Goal: Task Accomplishment & Management: Manage account settings

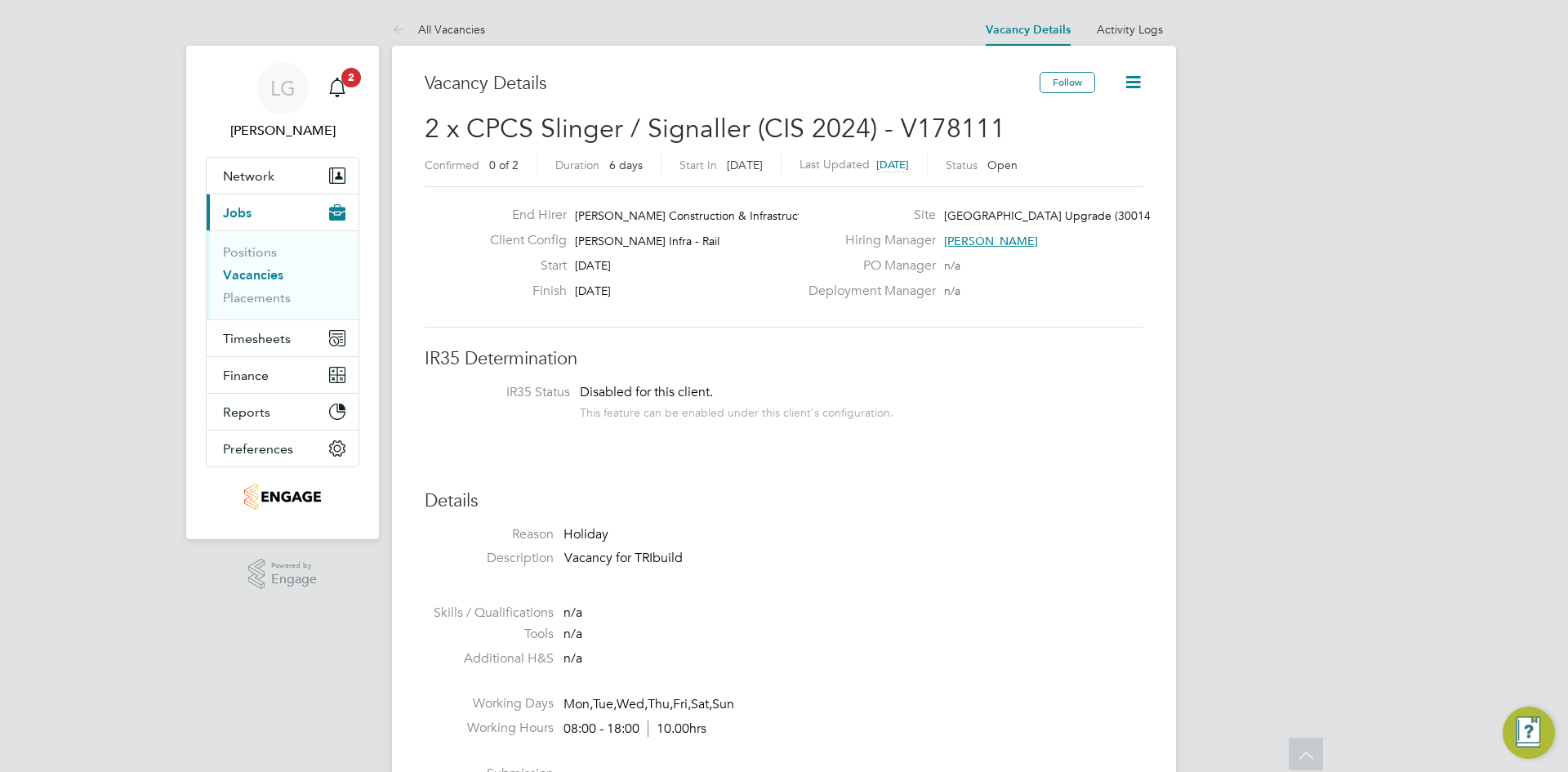
click at [340, 82] on icon "Main navigation" at bounding box center [337, 87] width 20 height 20
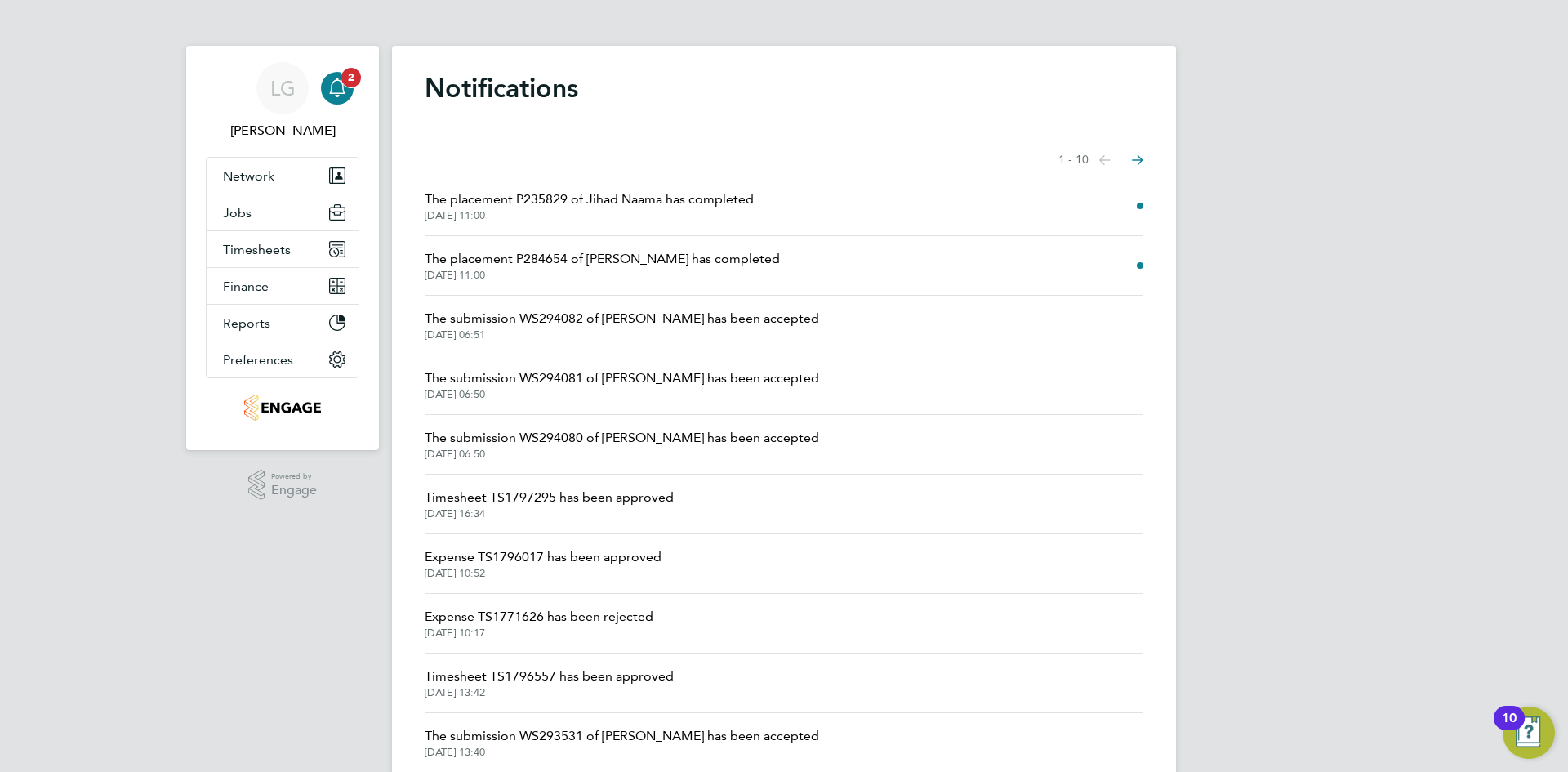
click at [341, 96] on icon "Main navigation" at bounding box center [337, 87] width 20 height 20
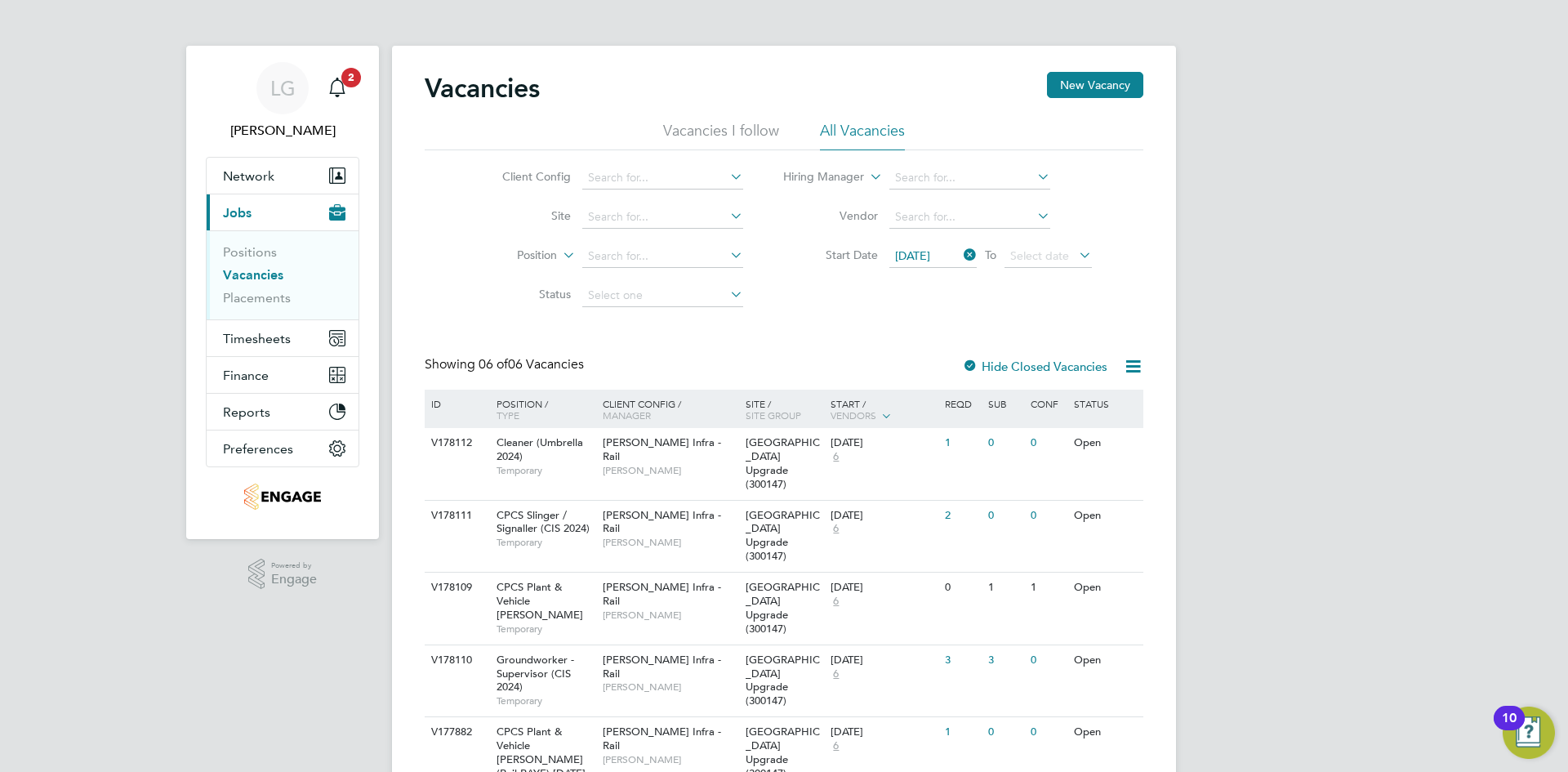
click at [349, 84] on span "2" at bounding box center [350, 77] width 20 height 20
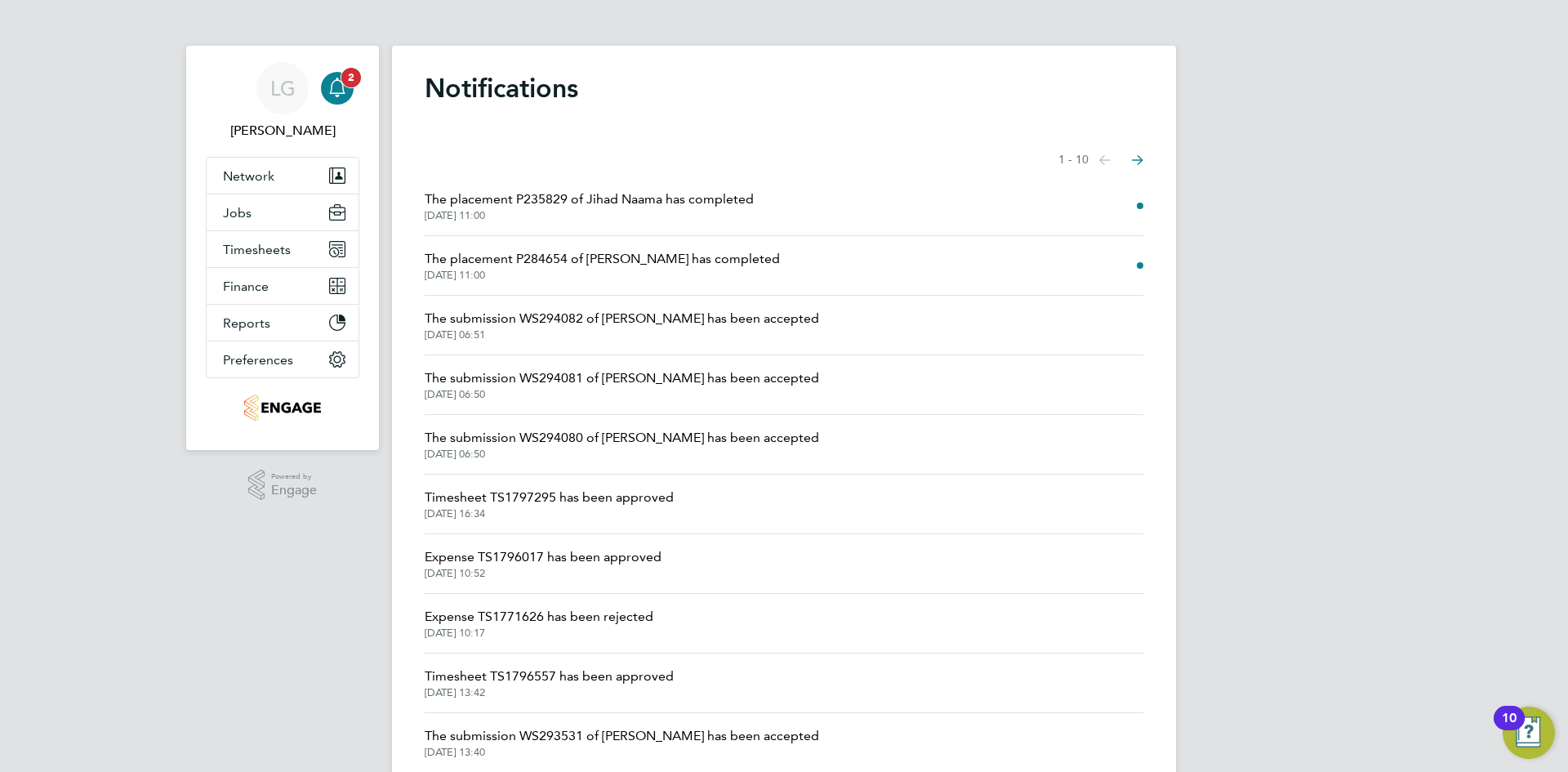
click at [341, 90] on icon "Main navigation" at bounding box center [337, 87] width 20 height 20
click at [599, 191] on span "The placement P235829 of Jihad Naama has completed" at bounding box center [589, 198] width 330 height 20
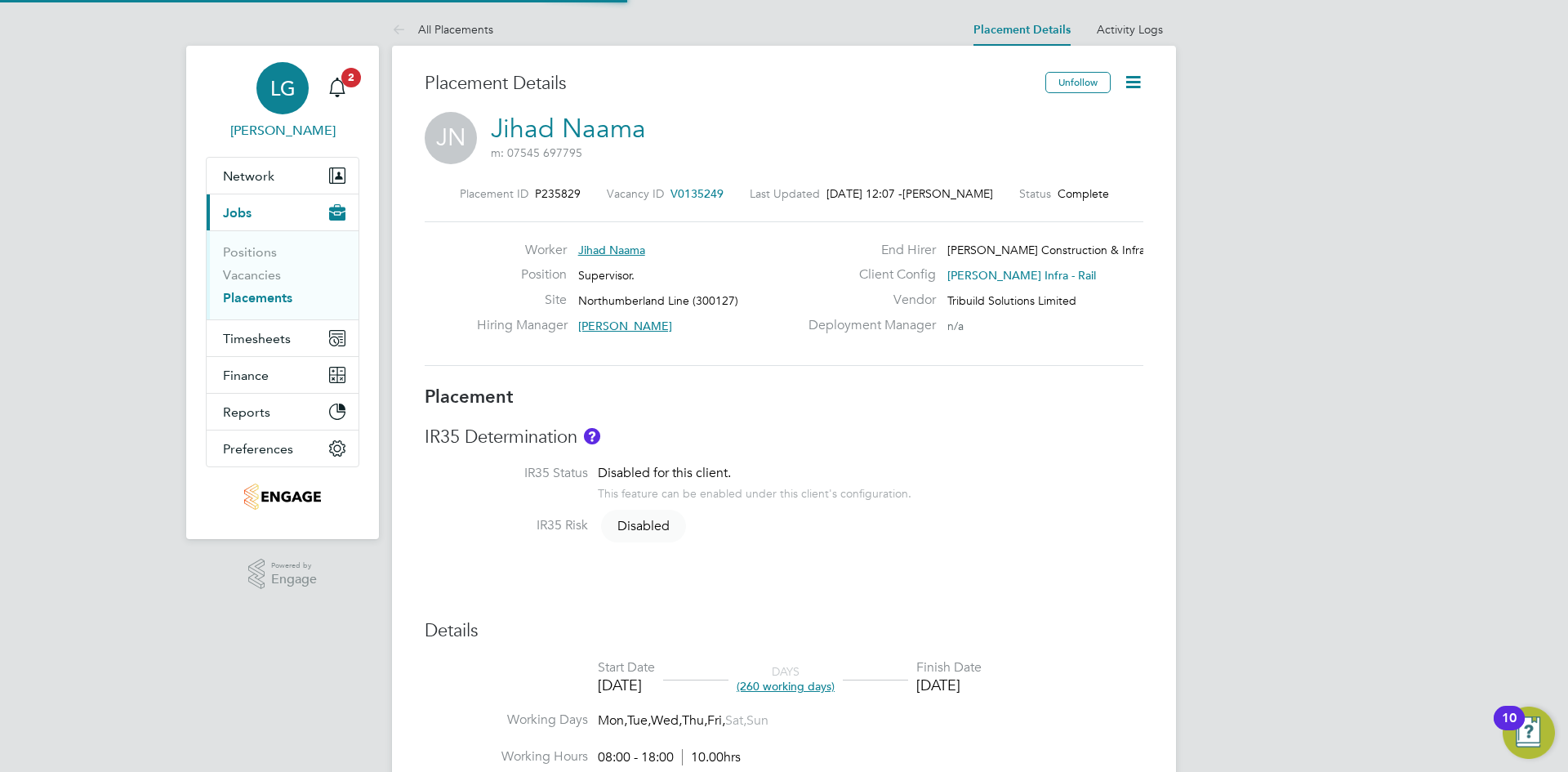
click at [353, 90] on link "LG Lee Garrity" at bounding box center [283, 101] width 154 height 79
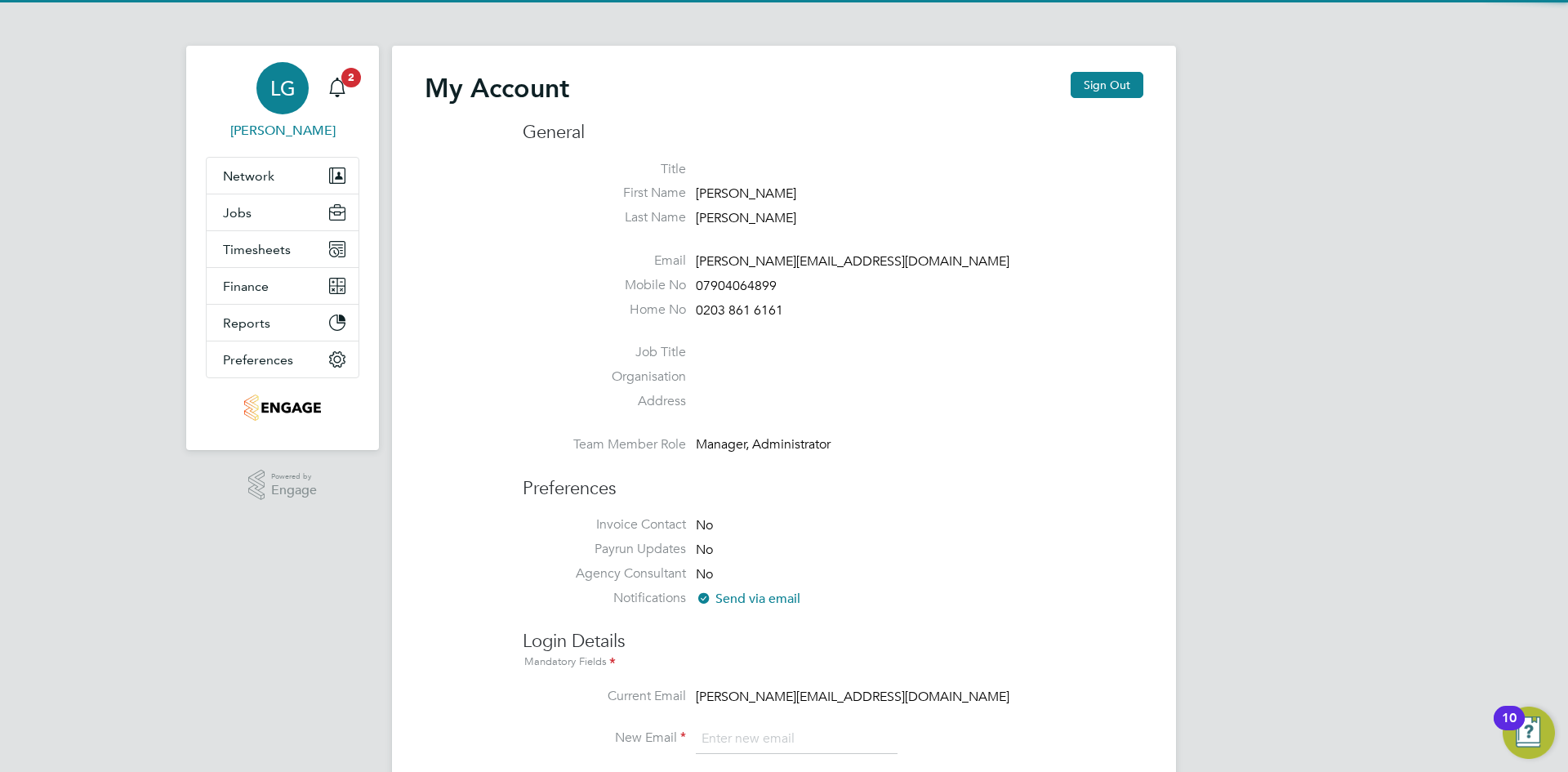
type input "lee@tribuildsolutions.com"
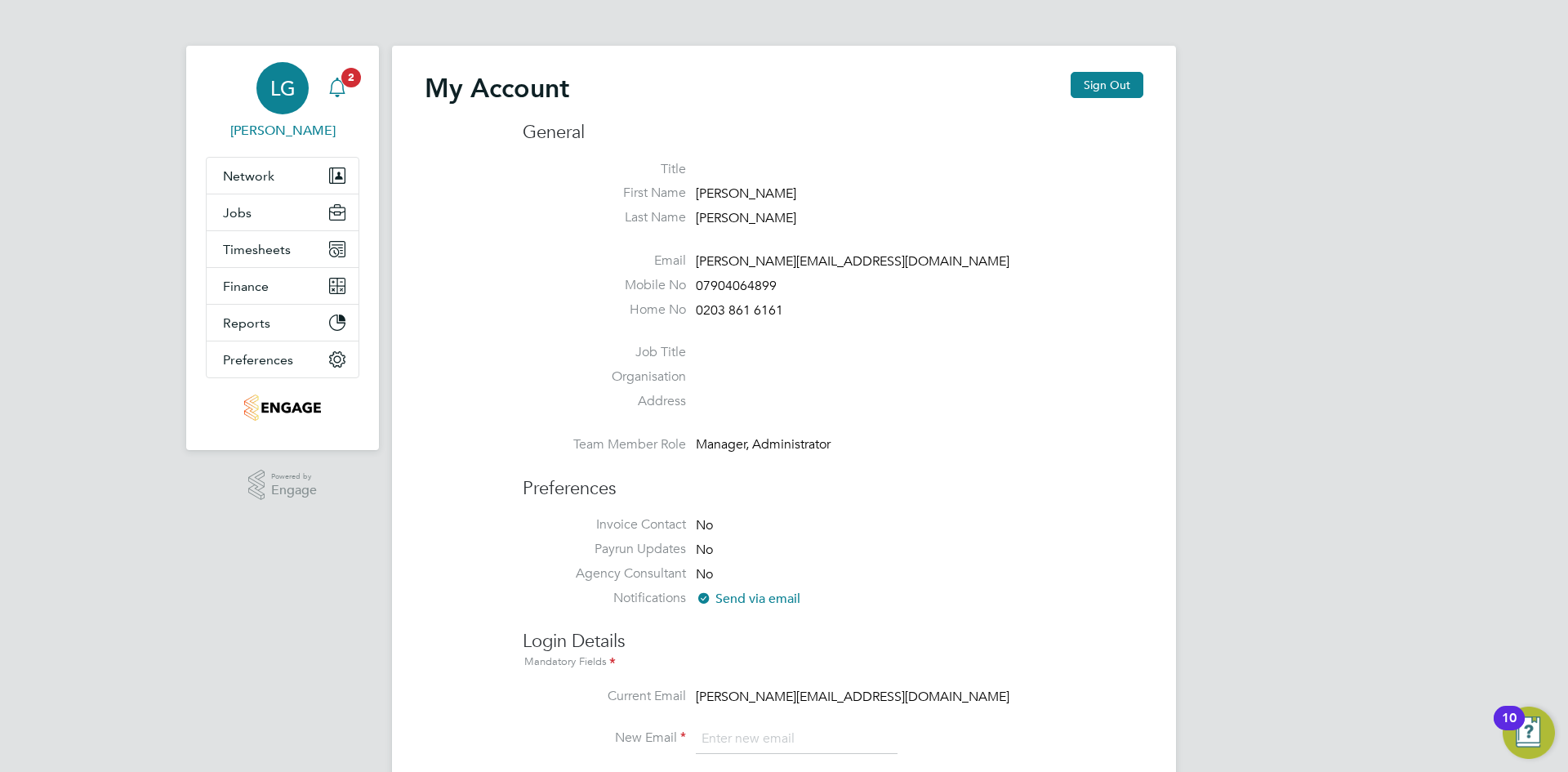
click at [339, 82] on icon "Main navigation" at bounding box center [337, 87] width 20 height 20
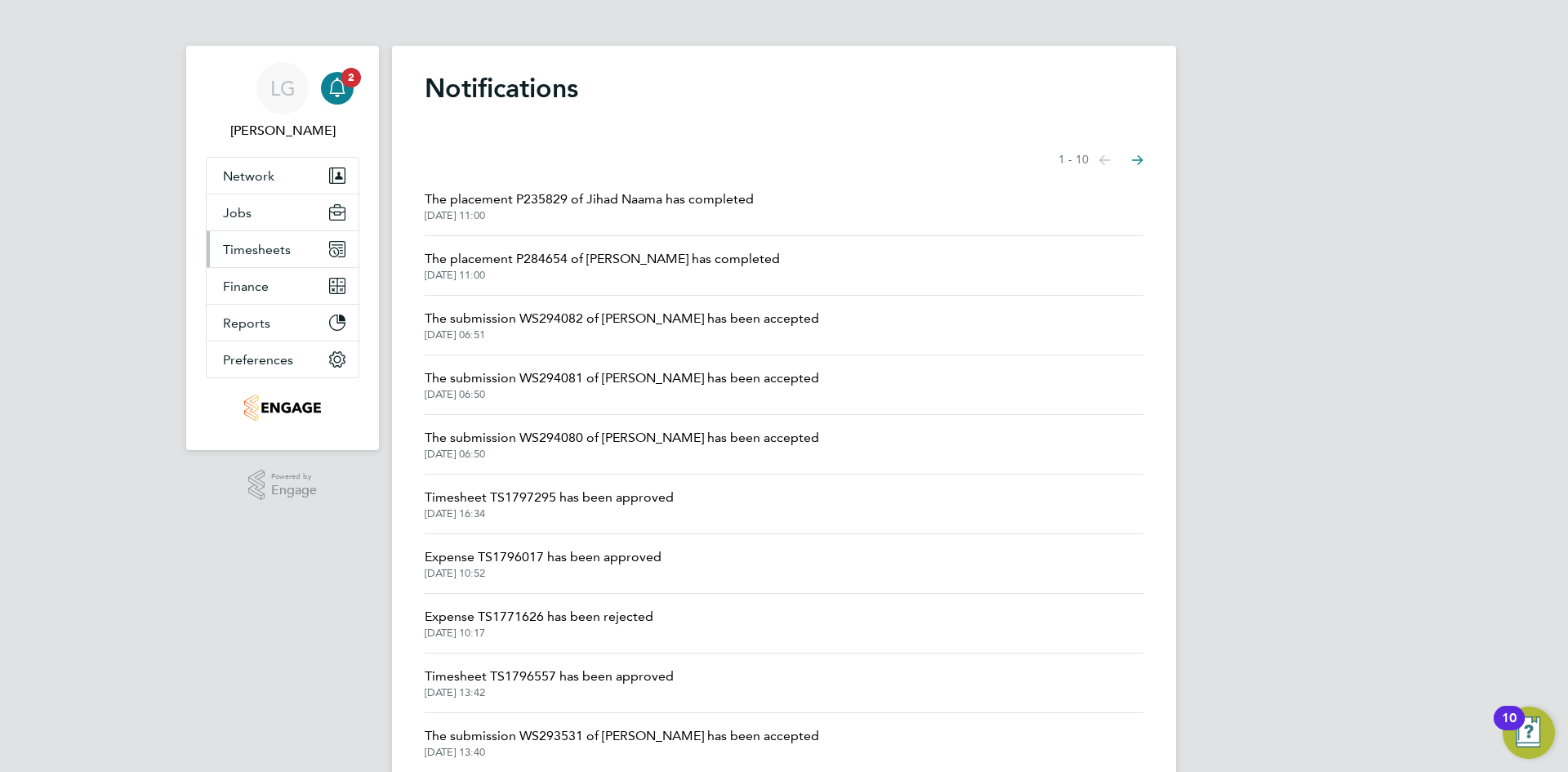
click at [277, 245] on span "Timesheets" at bounding box center [256, 250] width 67 height 15
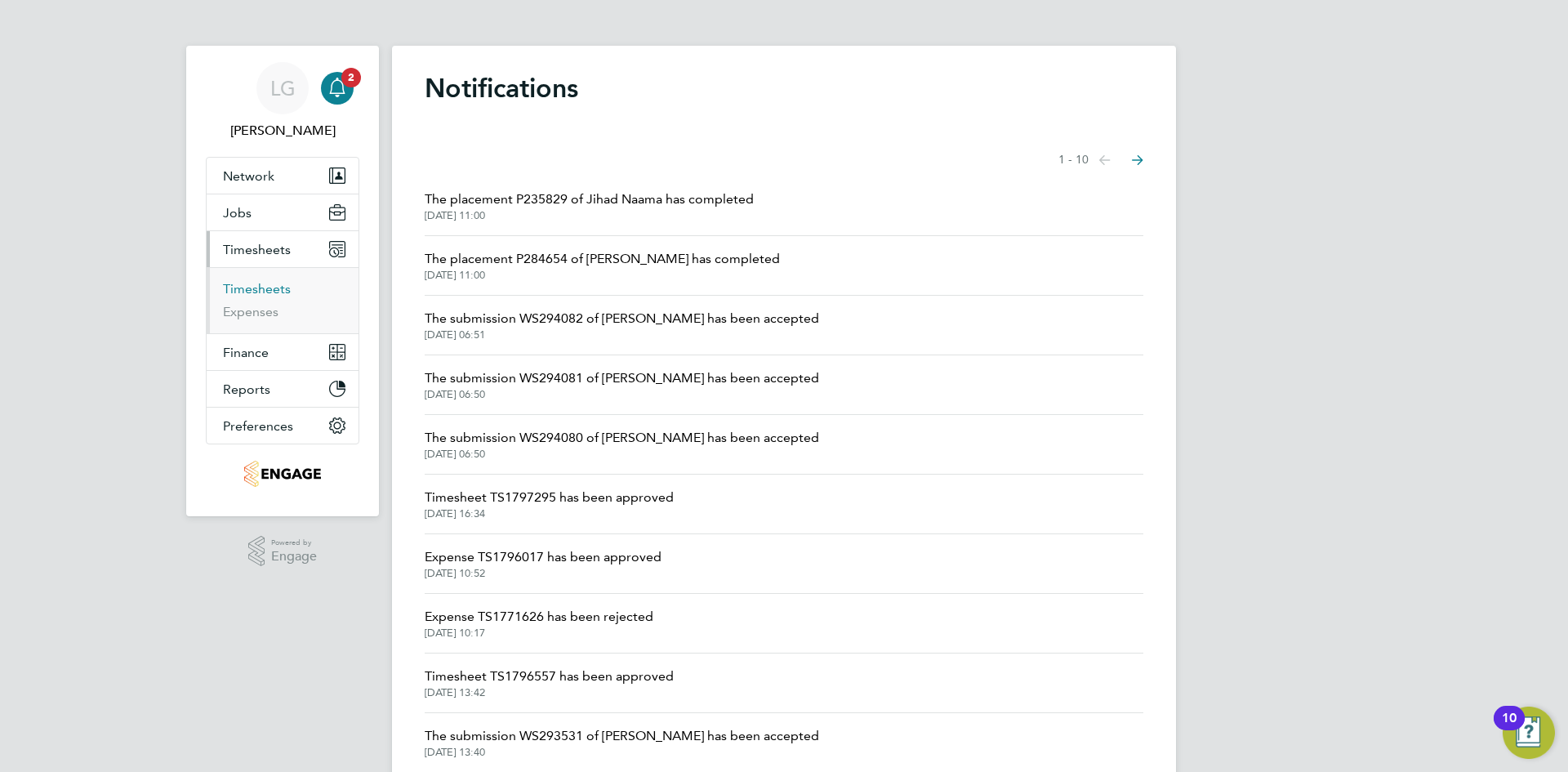
click at [277, 283] on link "Timesheets" at bounding box center [256, 289] width 67 height 15
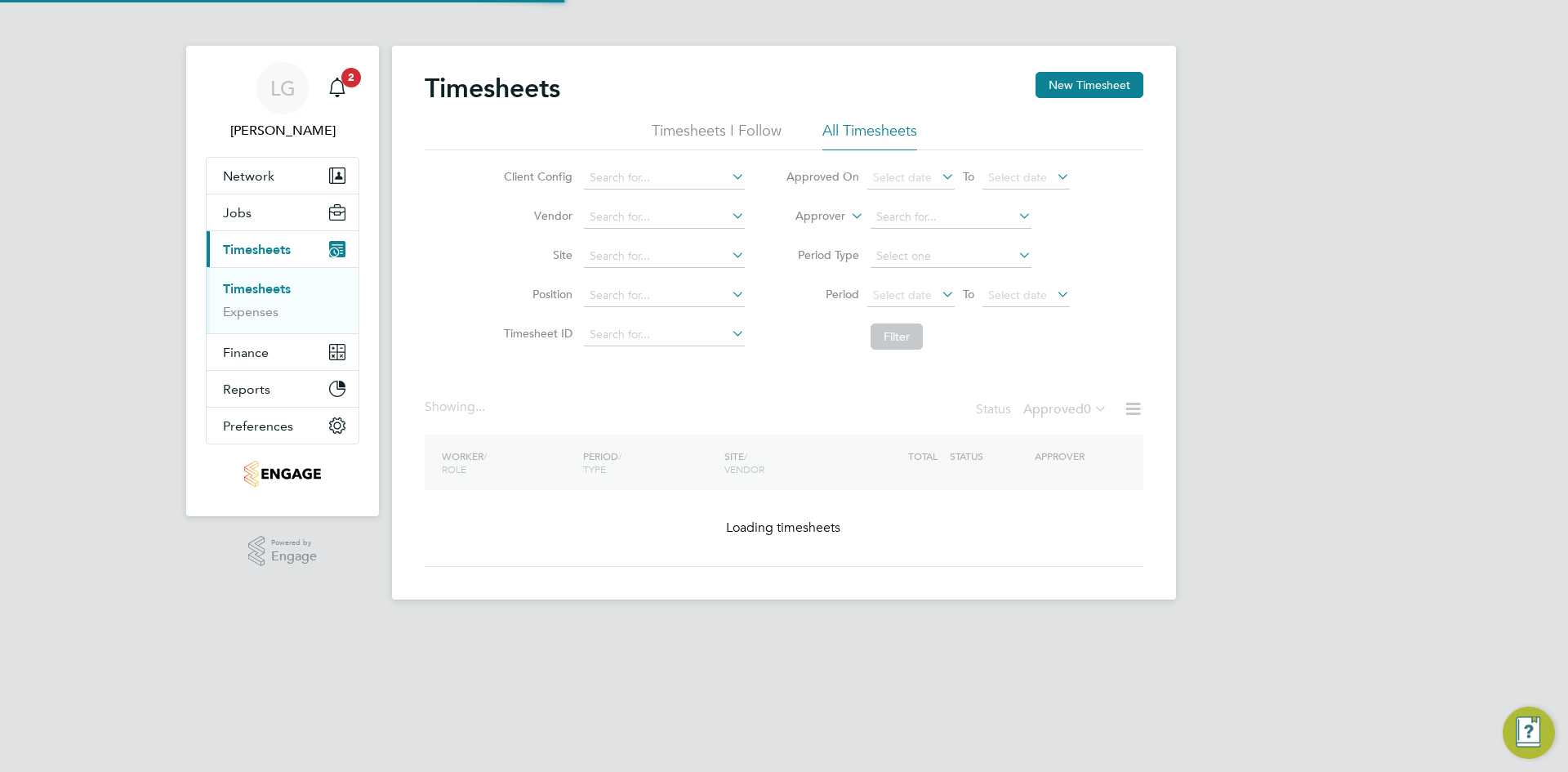
click at [128, 235] on div "LG Lee Garrity Notifications 2 Applications: Network Team Members Businesses Si…" at bounding box center [784, 312] width 1568 height 626
